Goal: Use online tool/utility: Utilize a website feature to perform a specific function

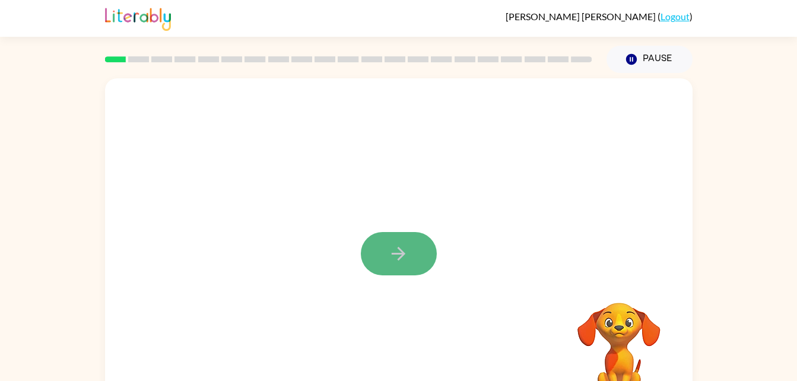
click at [406, 237] on button "button" at bounding box center [399, 253] width 76 height 43
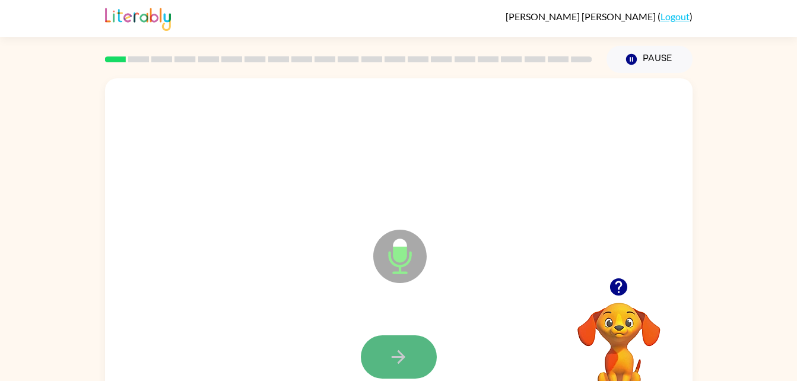
click at [412, 352] on button "button" at bounding box center [399, 356] width 76 height 43
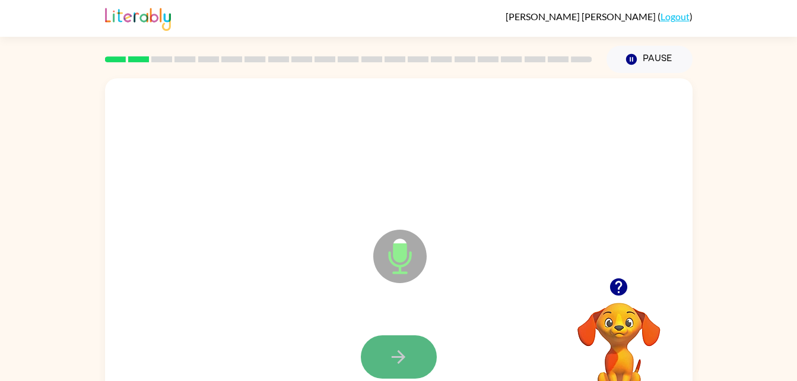
click at [413, 352] on button "button" at bounding box center [399, 356] width 76 height 43
click at [408, 344] on button "button" at bounding box center [399, 356] width 76 height 43
click at [402, 339] on button "button" at bounding box center [399, 356] width 76 height 43
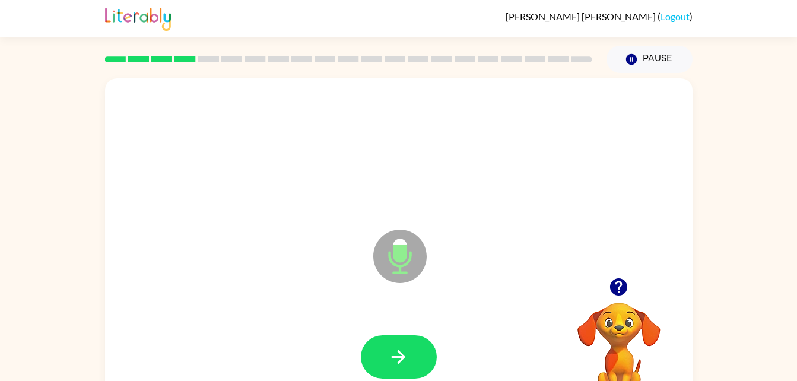
click at [400, 333] on div at bounding box center [399, 357] width 564 height 97
click at [399, 355] on icon "button" at bounding box center [398, 356] width 21 height 21
click at [399, 358] on icon "button" at bounding box center [398, 356] width 21 height 21
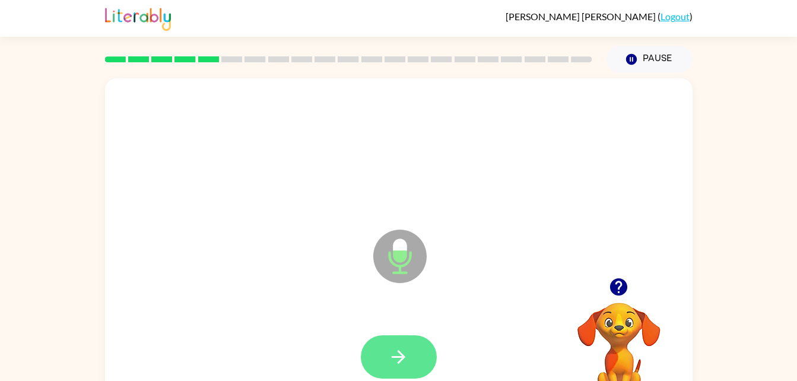
click at [412, 348] on button "button" at bounding box center [399, 356] width 76 height 43
click at [396, 373] on button "button" at bounding box center [399, 356] width 76 height 43
click at [406, 357] on icon "button" at bounding box center [398, 356] width 21 height 21
click at [405, 340] on button "button" at bounding box center [399, 356] width 76 height 43
click at [397, 349] on icon "button" at bounding box center [398, 356] width 21 height 21
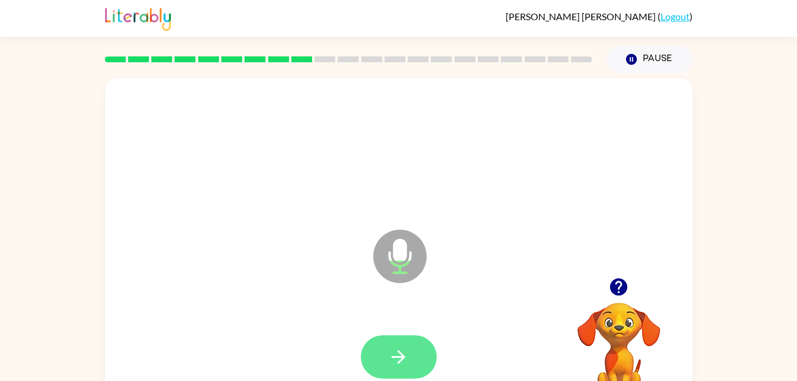
click at [403, 354] on icon "button" at bounding box center [398, 356] width 21 height 21
click at [405, 342] on button "button" at bounding box center [399, 356] width 76 height 43
click at [402, 346] on icon "button" at bounding box center [398, 356] width 21 height 21
click at [393, 351] on icon "button" at bounding box center [398, 356] width 21 height 21
click at [407, 342] on button "button" at bounding box center [399, 356] width 76 height 43
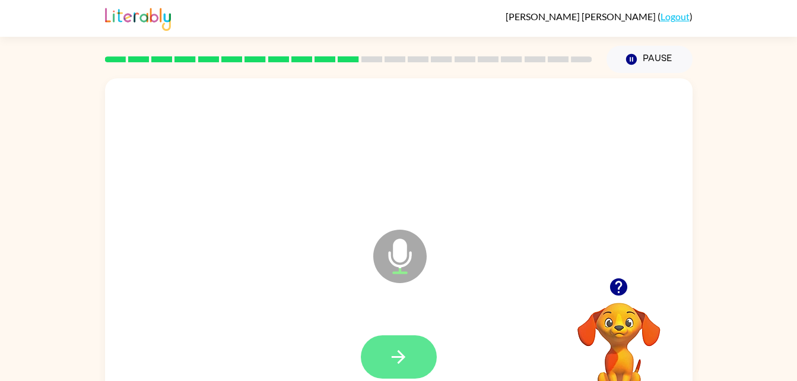
click at [412, 342] on button "button" at bounding box center [399, 356] width 76 height 43
click at [411, 328] on div at bounding box center [399, 357] width 564 height 97
click at [415, 349] on button "button" at bounding box center [399, 356] width 76 height 43
click at [415, 346] on button "button" at bounding box center [399, 356] width 76 height 43
click at [386, 339] on button "button" at bounding box center [399, 356] width 76 height 43
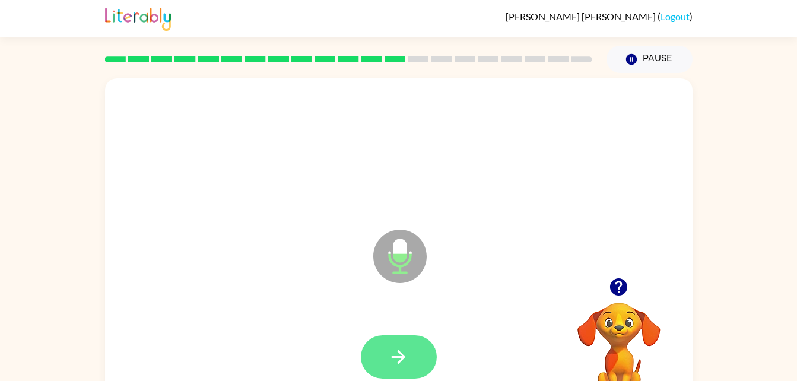
click at [403, 361] on icon "button" at bounding box center [398, 356] width 21 height 21
click at [404, 349] on icon "button" at bounding box center [398, 356] width 21 height 21
click at [405, 339] on button "button" at bounding box center [399, 356] width 76 height 43
click at [404, 357] on icon "button" at bounding box center [399, 357] width 14 height 14
click at [400, 344] on button "button" at bounding box center [399, 356] width 76 height 43
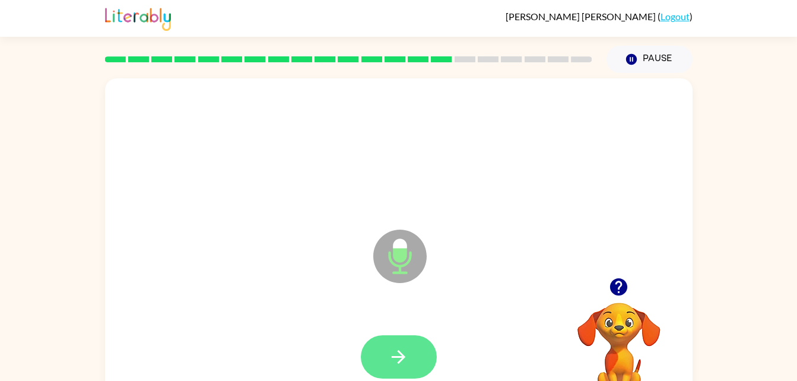
click at [415, 340] on button "button" at bounding box center [399, 356] width 76 height 43
click at [406, 356] on icon "button" at bounding box center [398, 356] width 21 height 21
click at [404, 345] on button "button" at bounding box center [399, 356] width 76 height 43
click at [398, 358] on icon "button" at bounding box center [398, 356] width 21 height 21
click at [401, 342] on button "button" at bounding box center [399, 356] width 76 height 43
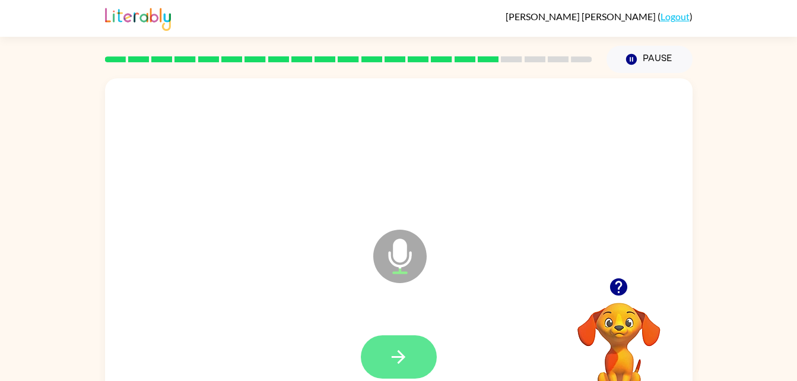
click at [403, 336] on button "button" at bounding box center [399, 356] width 76 height 43
click at [405, 344] on button "button" at bounding box center [399, 356] width 76 height 43
click at [398, 328] on div at bounding box center [399, 357] width 564 height 97
click at [413, 347] on button "button" at bounding box center [399, 356] width 76 height 43
click at [382, 349] on button "button" at bounding box center [399, 356] width 76 height 43
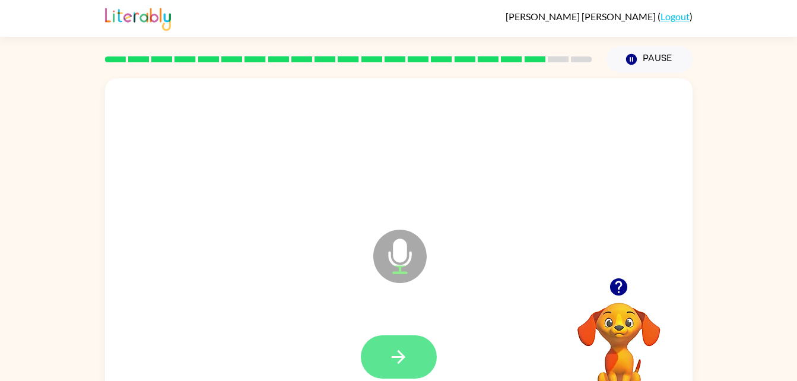
click at [404, 342] on button "button" at bounding box center [399, 356] width 76 height 43
click at [401, 337] on button "button" at bounding box center [399, 356] width 76 height 43
click at [385, 337] on button "button" at bounding box center [399, 356] width 76 height 43
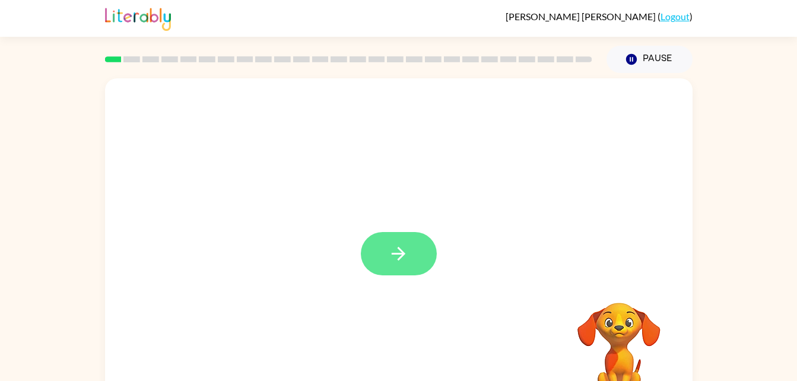
click at [407, 248] on icon "button" at bounding box center [398, 253] width 21 height 21
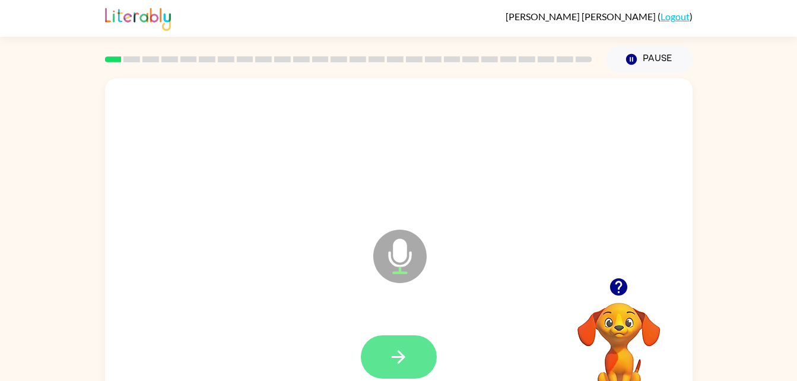
click at [412, 367] on button "button" at bounding box center [399, 356] width 76 height 43
click at [413, 346] on button "button" at bounding box center [399, 356] width 76 height 43
click at [410, 347] on button "button" at bounding box center [399, 356] width 76 height 43
click at [402, 341] on button "button" at bounding box center [399, 356] width 76 height 43
click at [405, 342] on button "button" at bounding box center [399, 356] width 76 height 43
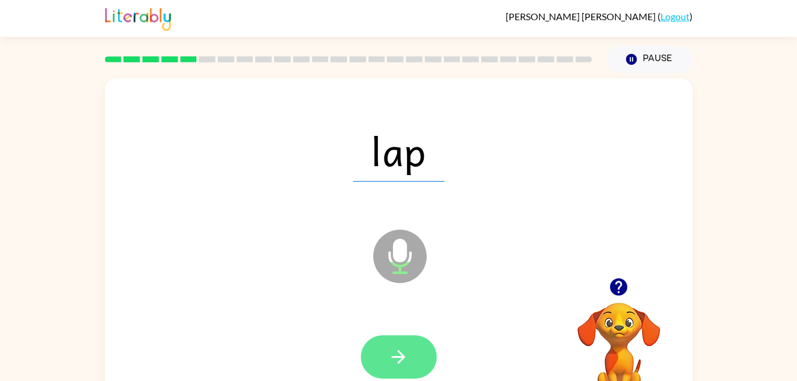
click at [403, 357] on icon "button" at bounding box center [399, 357] width 14 height 14
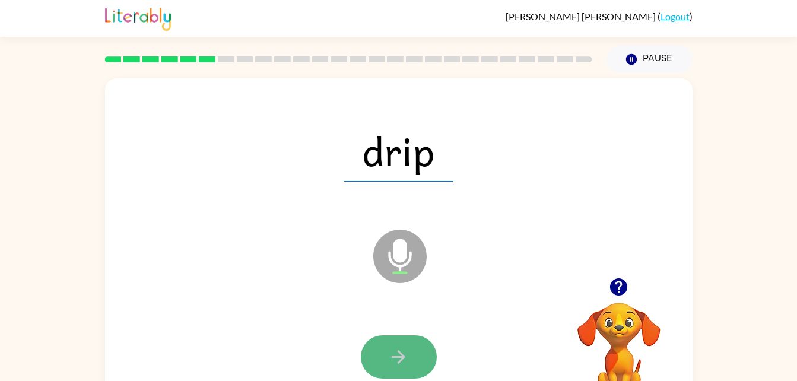
click at [412, 349] on button "button" at bounding box center [399, 356] width 76 height 43
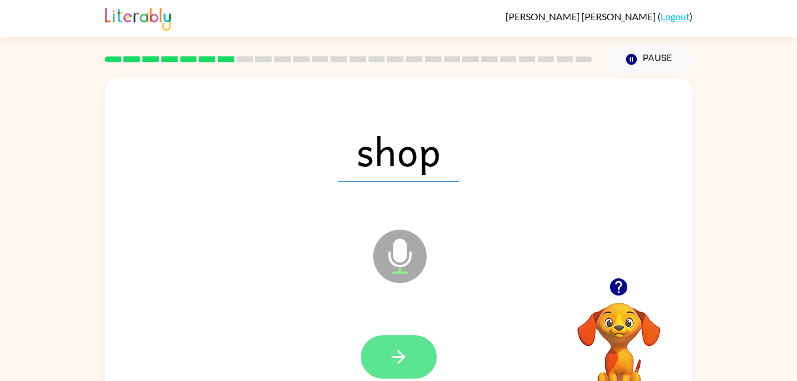
click at [406, 345] on button "button" at bounding box center [399, 356] width 76 height 43
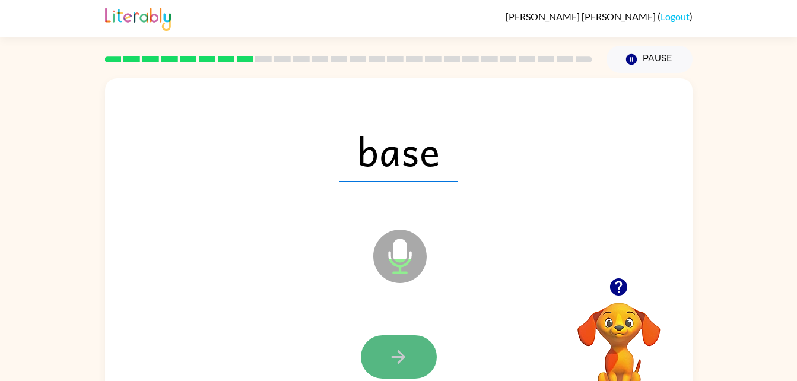
click at [402, 347] on icon "button" at bounding box center [398, 356] width 21 height 21
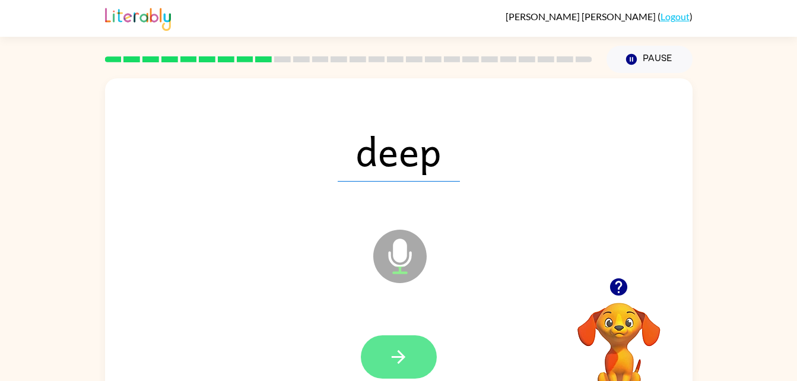
click at [405, 344] on button "button" at bounding box center [399, 356] width 76 height 43
click at [393, 345] on button "button" at bounding box center [399, 356] width 76 height 43
click at [414, 357] on button "button" at bounding box center [399, 356] width 76 height 43
click at [409, 338] on button "button" at bounding box center [399, 356] width 76 height 43
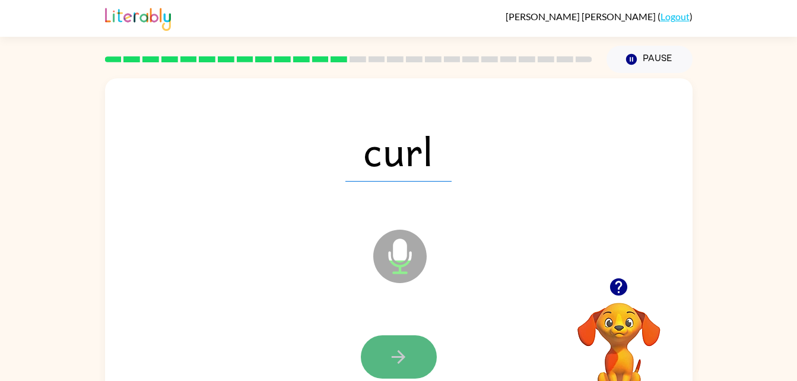
click at [399, 346] on icon "button" at bounding box center [398, 356] width 21 height 21
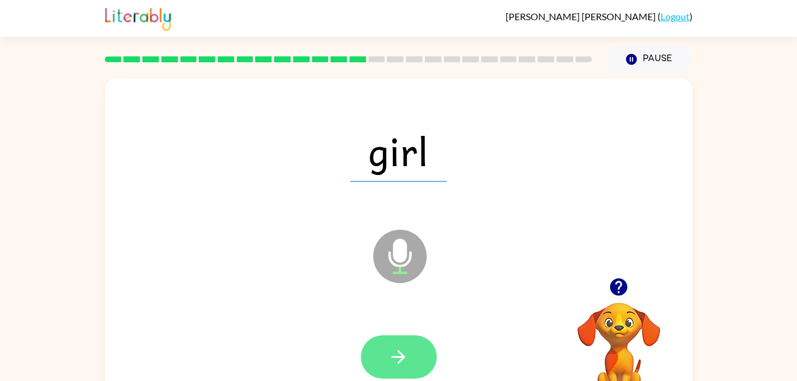
click at [399, 354] on icon "button" at bounding box center [398, 356] width 21 height 21
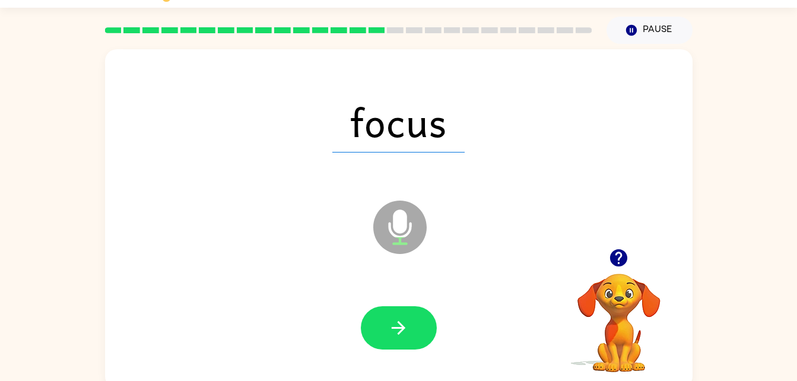
scroll to position [36, 0]
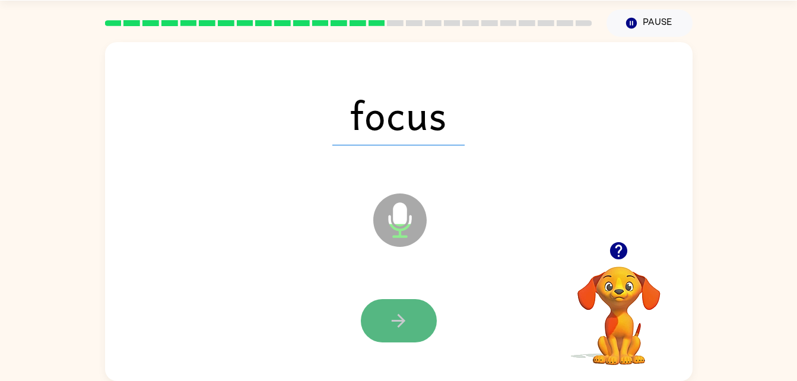
click at [403, 321] on icon "button" at bounding box center [399, 321] width 14 height 14
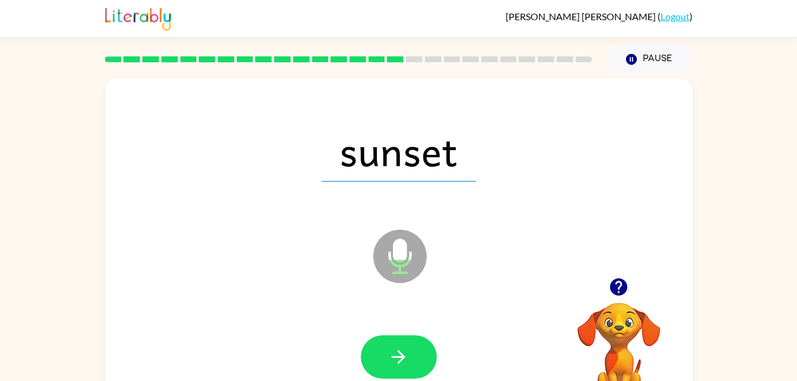
scroll to position [1, 0]
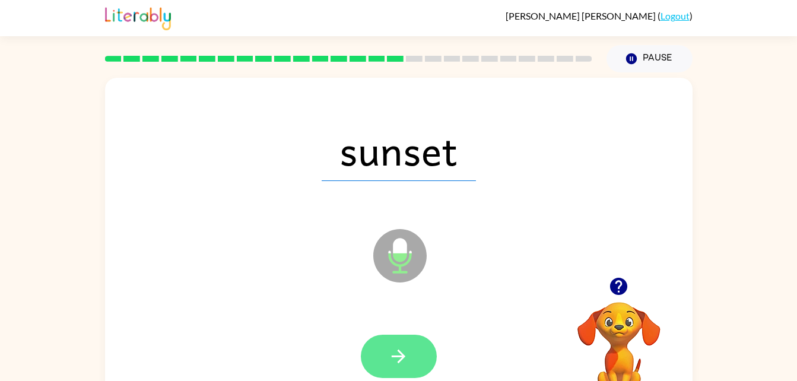
click at [411, 345] on button "button" at bounding box center [399, 356] width 76 height 43
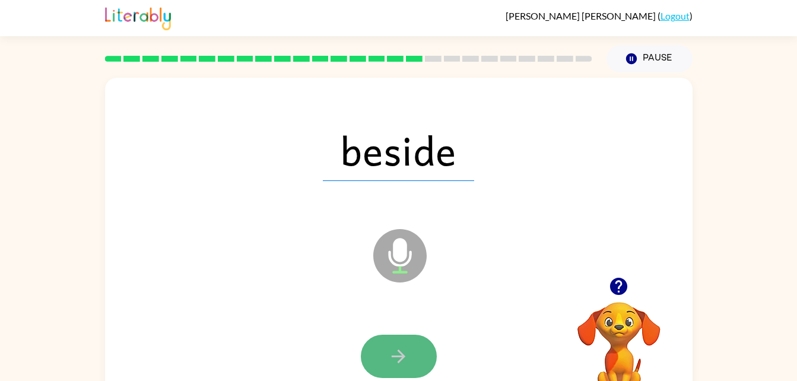
click at [410, 349] on button "button" at bounding box center [399, 356] width 76 height 43
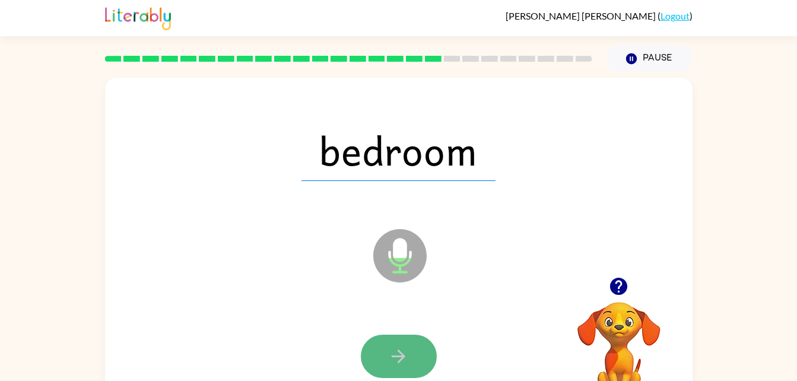
click at [399, 344] on button "button" at bounding box center [399, 356] width 76 height 43
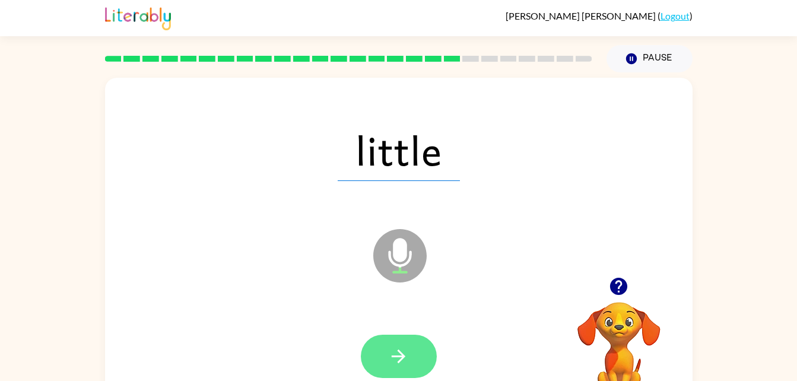
click at [395, 339] on button "button" at bounding box center [399, 356] width 76 height 43
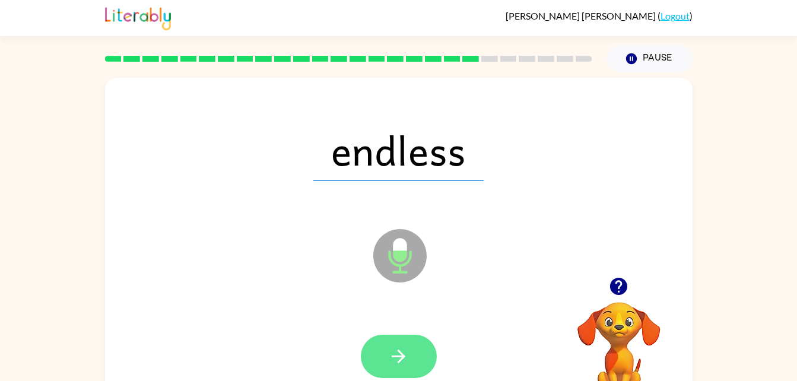
click at [403, 349] on icon "button" at bounding box center [398, 356] width 21 height 21
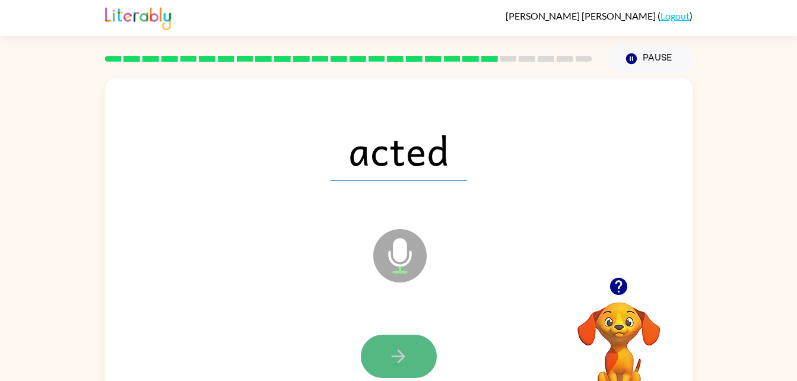
click at [412, 351] on button "button" at bounding box center [399, 356] width 76 height 43
click at [403, 344] on button "button" at bounding box center [399, 356] width 76 height 43
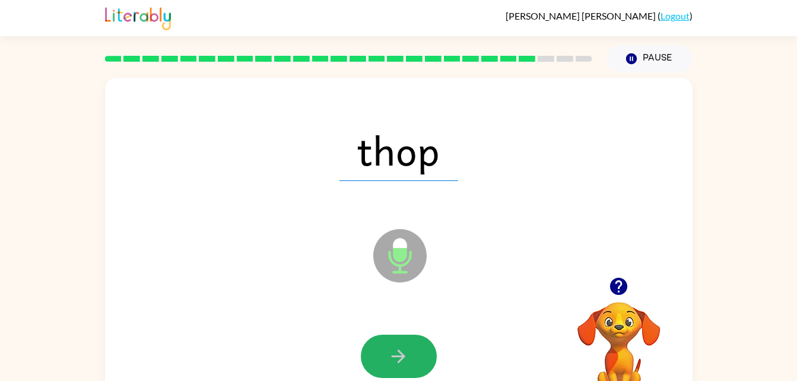
scroll to position [36, 0]
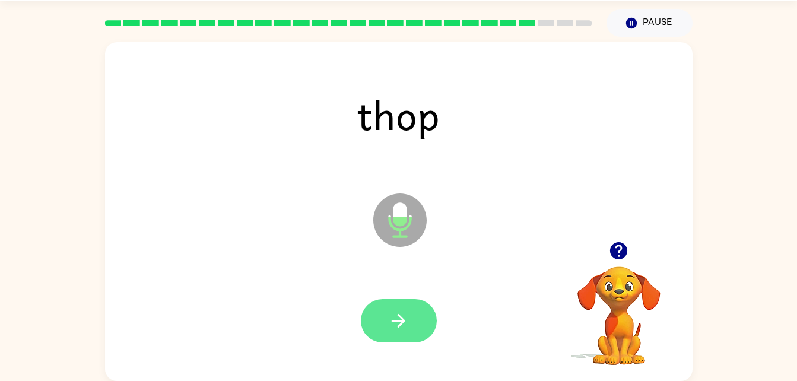
click at [410, 326] on button "button" at bounding box center [399, 320] width 76 height 43
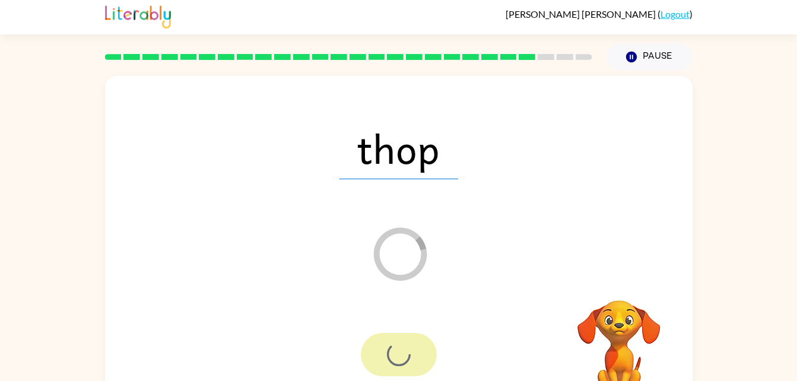
scroll to position [0, 0]
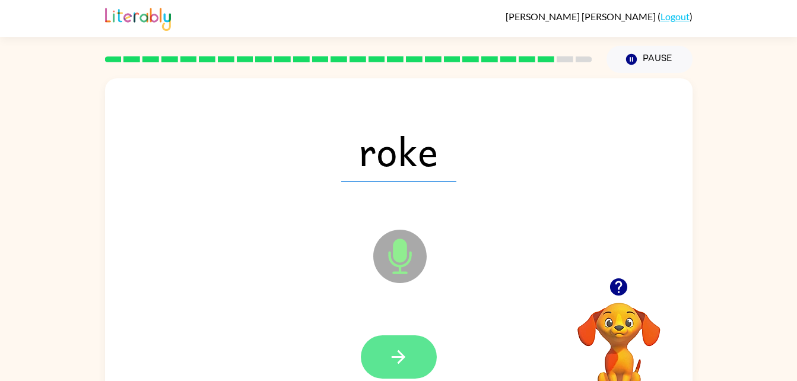
click at [405, 349] on icon "button" at bounding box center [398, 356] width 21 height 21
click at [399, 348] on icon "button" at bounding box center [398, 356] width 21 height 21
